Goal: Task Accomplishment & Management: Manage account settings

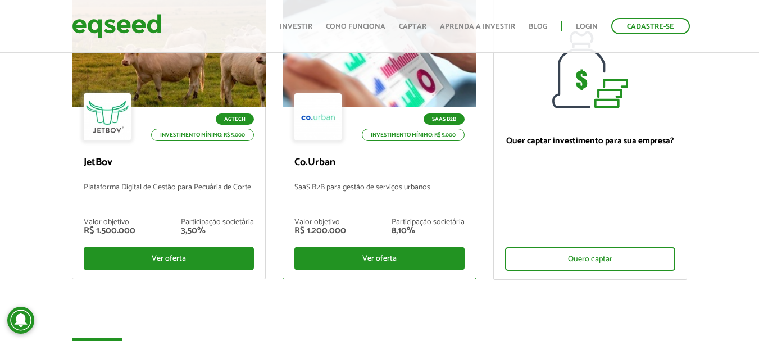
scroll to position [142, 0]
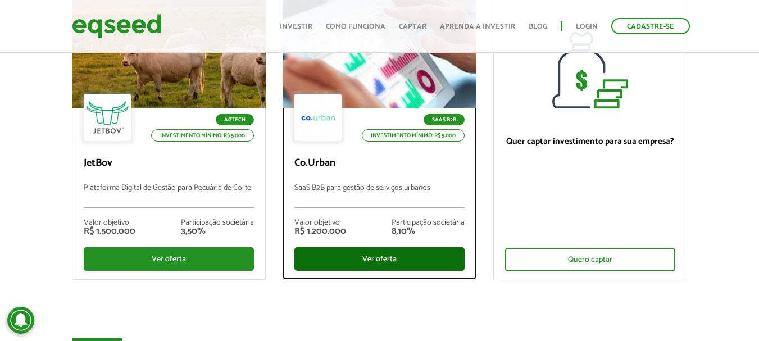
click at [360, 261] on div "Ver oferta" at bounding box center [379, 259] width 170 height 24
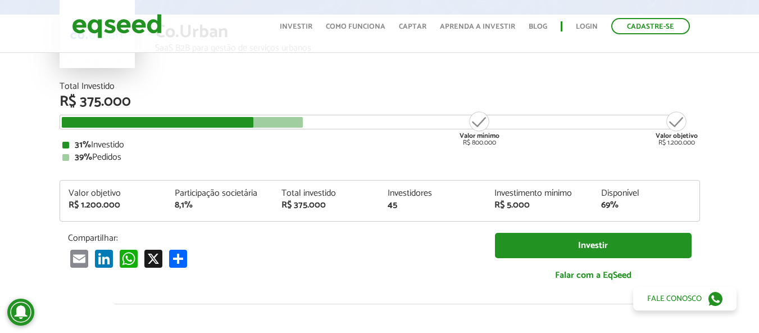
scroll to position [104, 0]
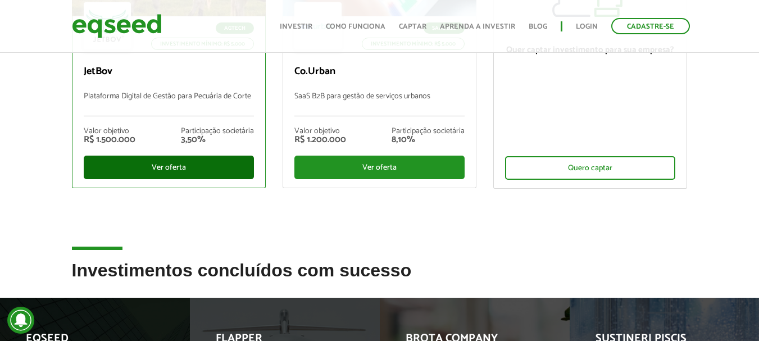
scroll to position [234, 0]
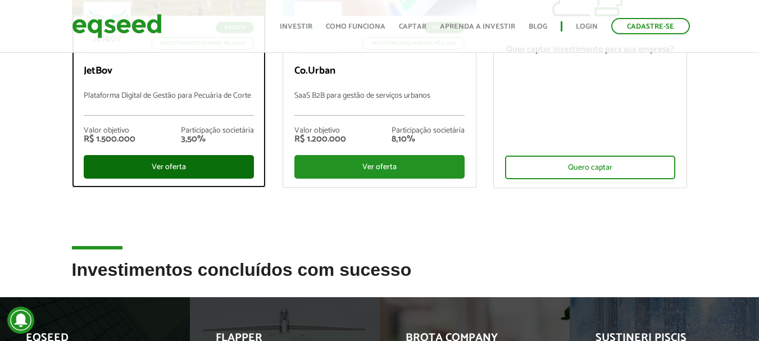
click at [183, 170] on div "Ver oferta" at bounding box center [169, 167] width 170 height 24
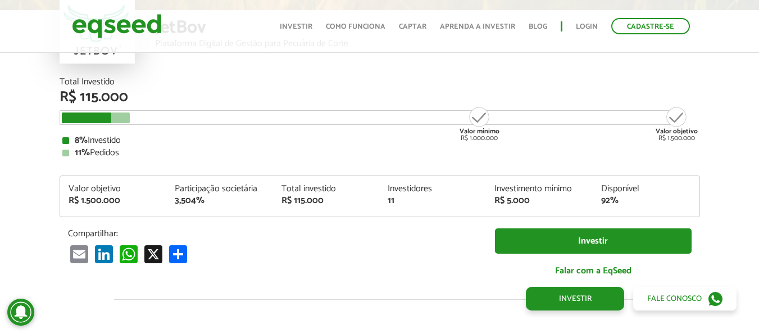
scroll to position [1332, 0]
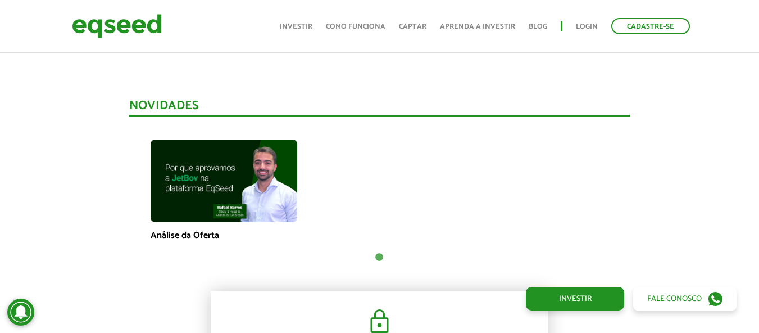
scroll to position [729, 0]
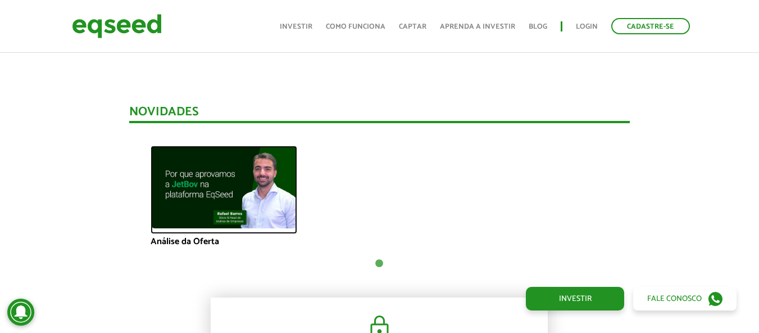
click at [230, 194] on img at bounding box center [224, 187] width 147 height 83
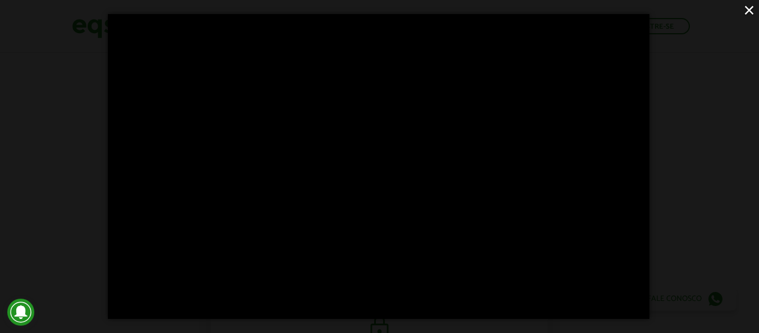
click at [743, 11] on button "×" at bounding box center [750, 10] width 20 height 20
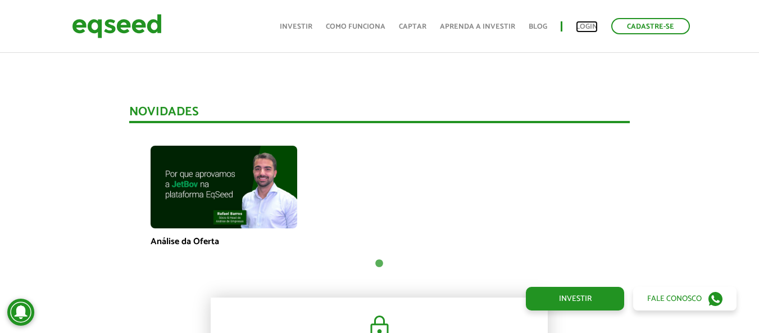
click at [588, 23] on link "Login" at bounding box center [587, 26] width 22 height 7
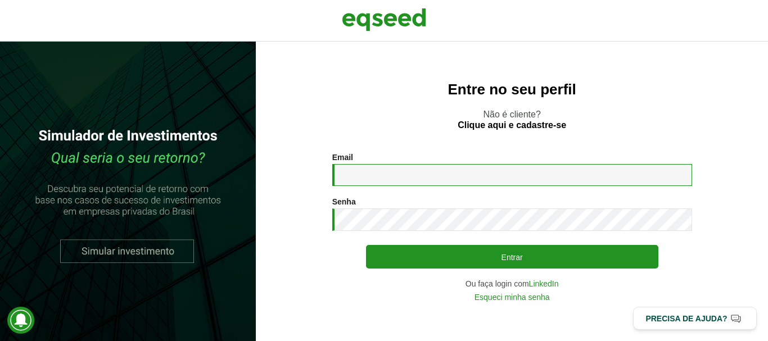
click at [395, 178] on input "Email *" at bounding box center [512, 175] width 360 height 22
type input "**********"
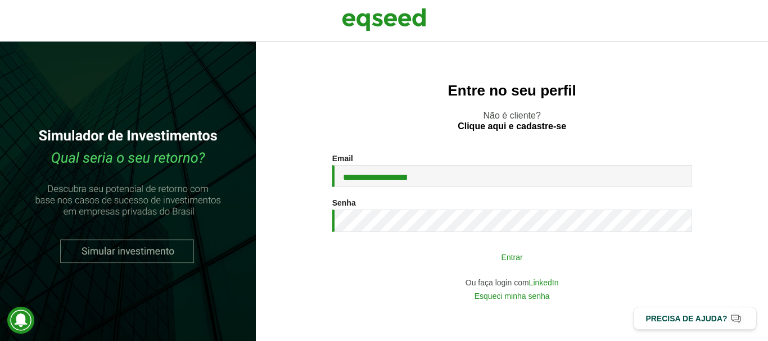
click at [457, 254] on button "Entrar" at bounding box center [512, 256] width 292 height 21
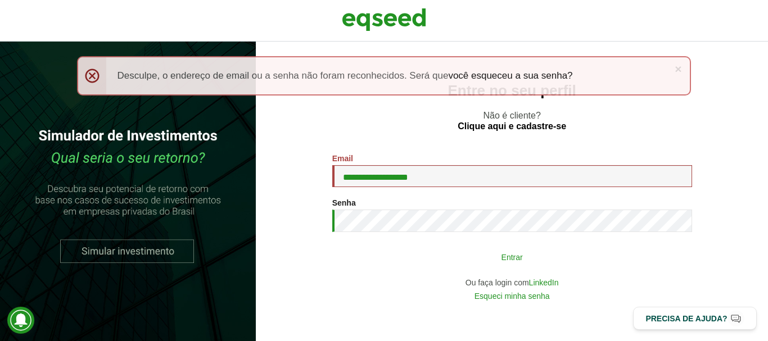
click at [429, 258] on button "Entrar" at bounding box center [512, 256] width 292 height 21
click at [424, 255] on button "Entrar" at bounding box center [512, 256] width 292 height 21
click at [446, 256] on button "Entrar" at bounding box center [512, 256] width 292 height 21
click at [444, 250] on button "Entrar" at bounding box center [512, 256] width 292 height 21
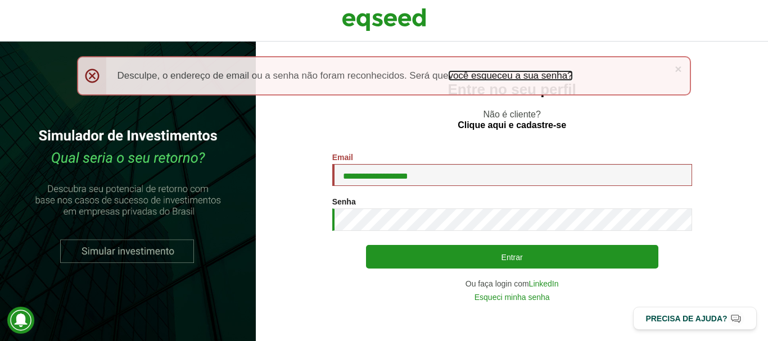
click at [534, 76] on link "você esqueceu a sua senha?" at bounding box center [510, 76] width 124 height 10
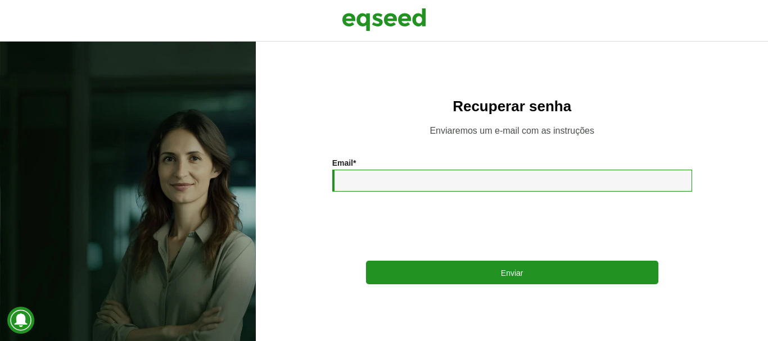
click at [368, 186] on input "Email *" at bounding box center [512, 181] width 360 height 22
type input "**********"
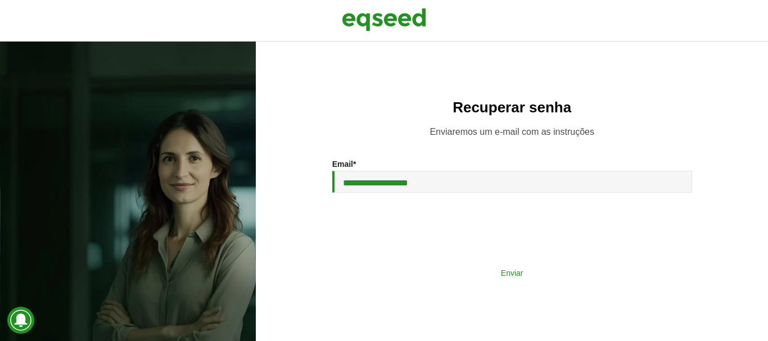
click at [476, 271] on button "Enviar" at bounding box center [512, 272] width 292 height 21
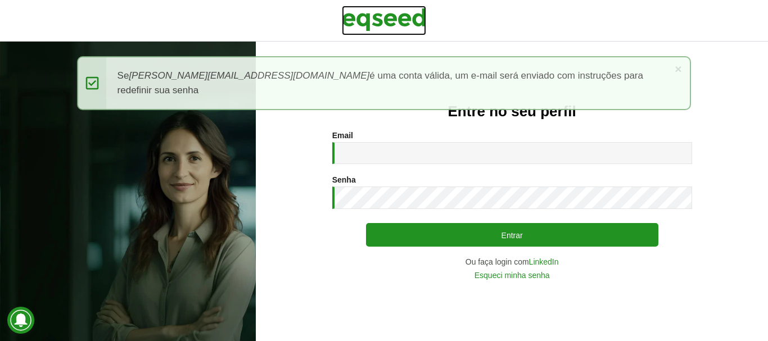
click at [412, 25] on img at bounding box center [384, 20] width 84 height 28
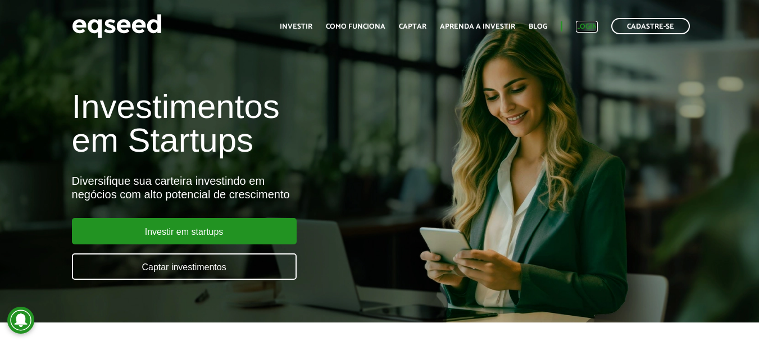
click at [595, 23] on link "Login" at bounding box center [587, 26] width 22 height 7
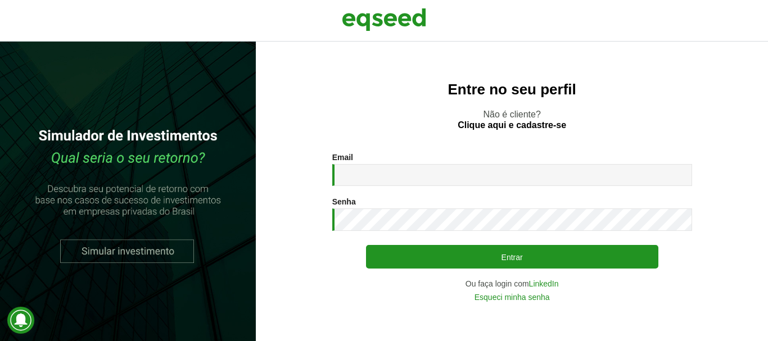
click at [375, 188] on div "Email * Digite seu endereço de e-mail. Senha * Digite a senha que será usada em…" at bounding box center [512, 227] width 360 height 148
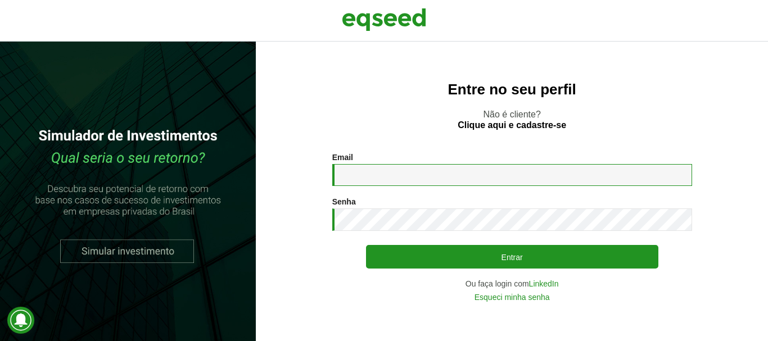
click at [371, 178] on input "Email *" at bounding box center [512, 175] width 360 height 22
type input "**********"
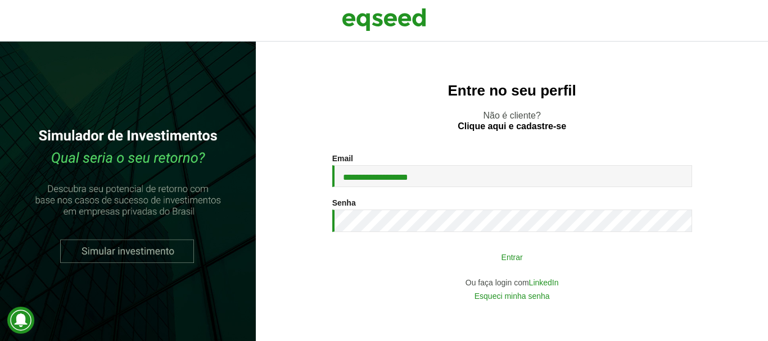
click at [454, 262] on button "Entrar" at bounding box center [512, 256] width 292 height 21
